Goal: Use online tool/utility: Utilize a website feature to perform a specific function

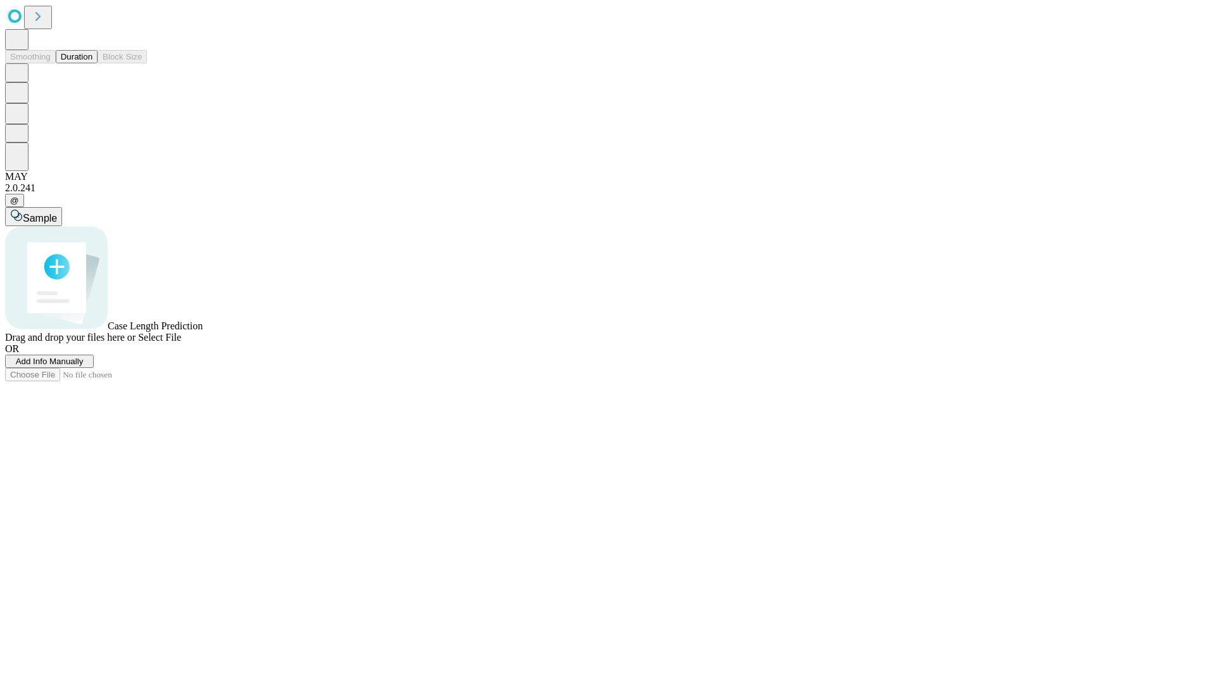
click at [92, 63] on button "Duration" at bounding box center [77, 56] width 42 height 13
click at [181, 343] on span "Select File" at bounding box center [159, 337] width 43 height 11
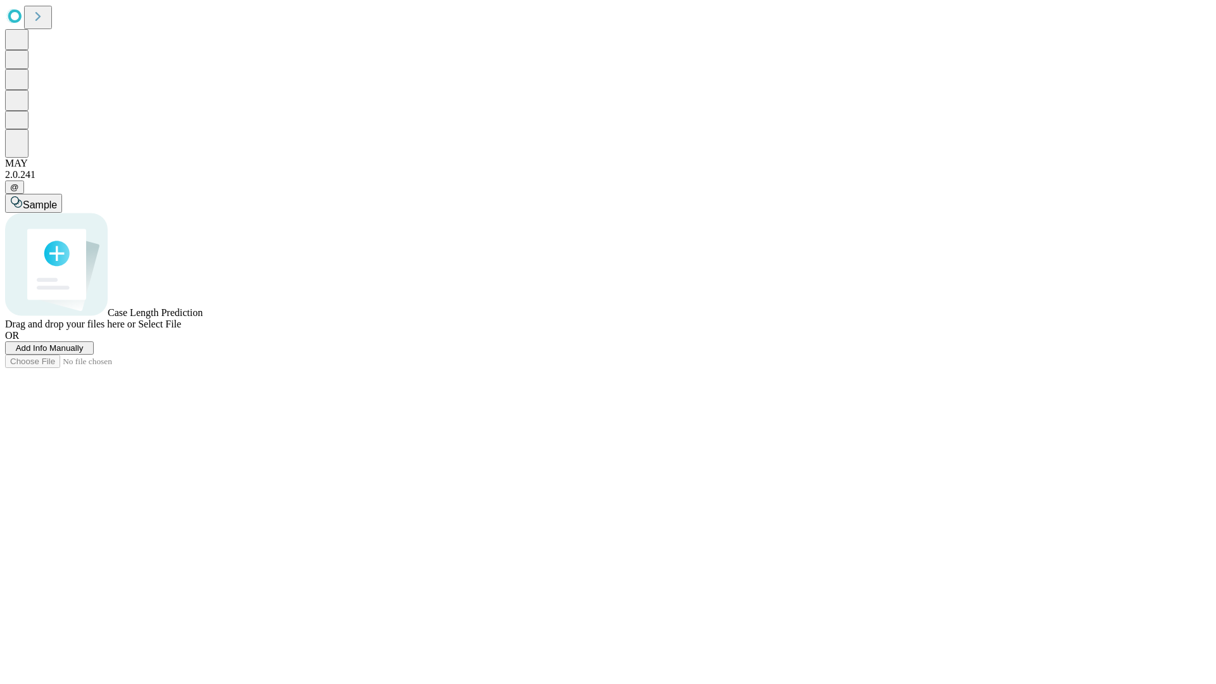
click at [181, 329] on span "Select File" at bounding box center [159, 324] width 43 height 11
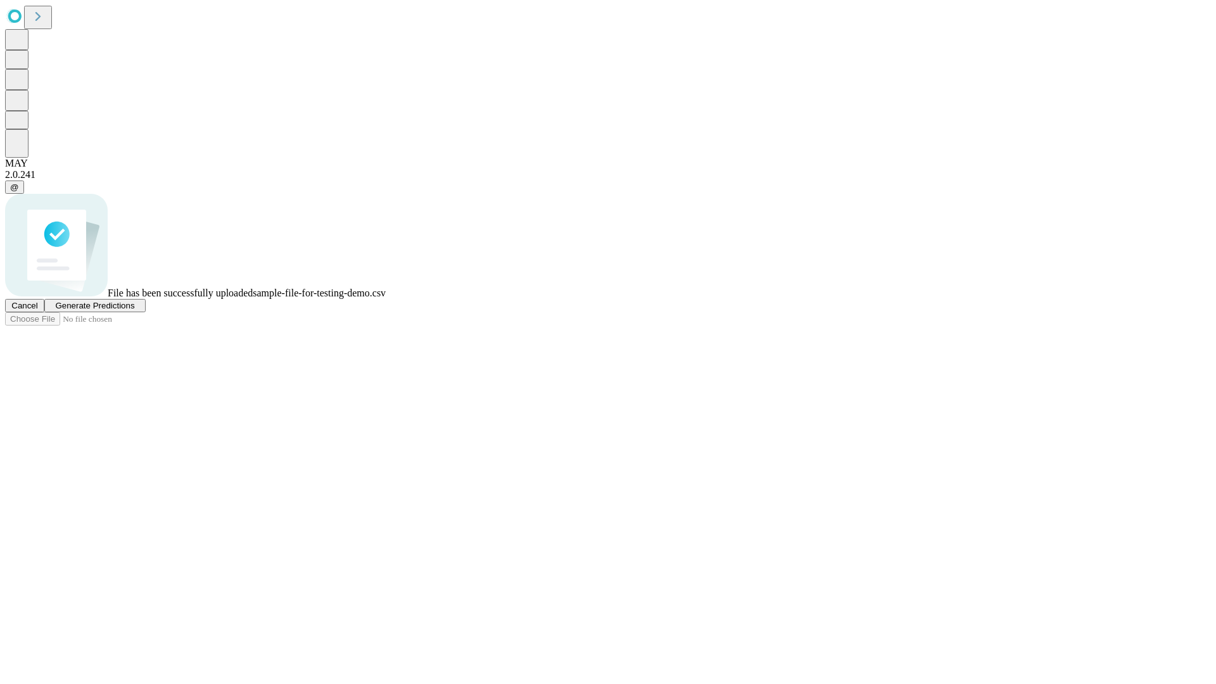
click at [134, 310] on span "Generate Predictions" at bounding box center [94, 306] width 79 height 10
